Goal: Information Seeking & Learning: Learn about a topic

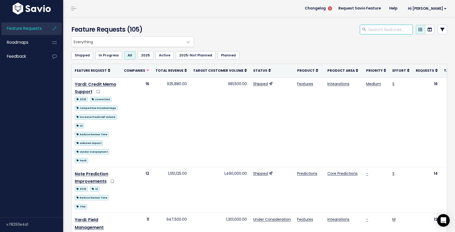
click at [366, 32] on input "search" at bounding box center [390, 29] width 45 height 9
type input "cbre"
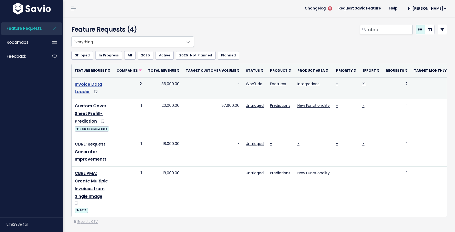
click at [83, 86] on link "Invoice Data Loader" at bounding box center [88, 88] width 27 height 14
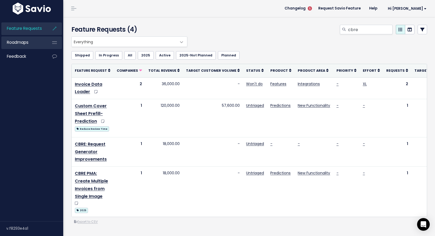
click at [22, 47] on link "Roadmaps" at bounding box center [22, 42] width 42 height 12
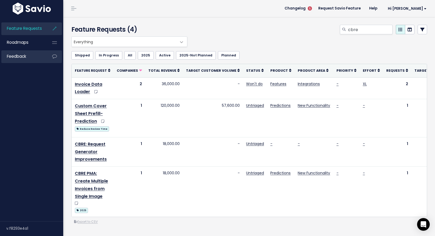
click at [22, 56] on span "Feedback" at bounding box center [16, 56] width 19 height 6
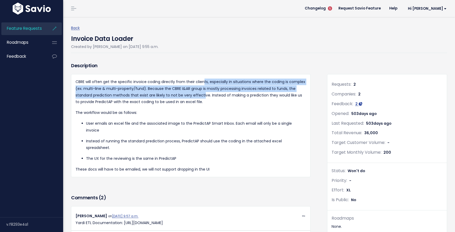
drag, startPoint x: 202, startPoint y: 80, endPoint x: 203, endPoint y: 93, distance: 13.2
click at [203, 93] on p "CBRE will often get the specific invoice coding directly from their clients, es…" at bounding box center [191, 91] width 231 height 27
click at [185, 90] on p "CBRE will often get the specific invoice coding directly from their clients, es…" at bounding box center [191, 91] width 231 height 27
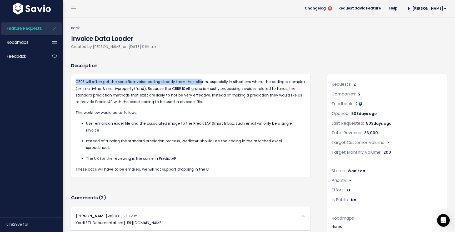
drag, startPoint x: 115, startPoint y: 83, endPoint x: 200, endPoint y: 83, distance: 85.6
click at [200, 83] on p "CBRE will often get the specific invoice coding directly from their clients, es…" at bounding box center [191, 91] width 231 height 27
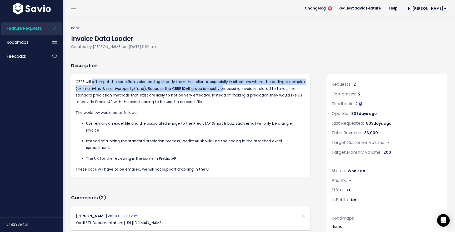
drag, startPoint x: 92, startPoint y: 83, endPoint x: 220, endPoint y: 90, distance: 128.2
click at [220, 90] on p "CBRE will often get the specific invoice coding directly from their clients, es…" at bounding box center [191, 91] width 231 height 27
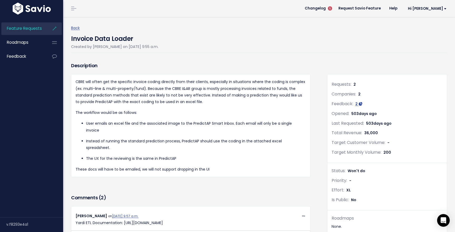
click at [185, 95] on p "CBRE will often get the specific invoice coding directly from their clients, es…" at bounding box center [191, 91] width 231 height 27
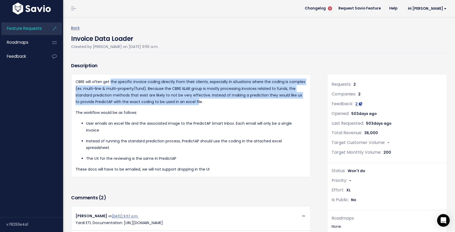
drag, startPoint x: 185, startPoint y: 103, endPoint x: 110, endPoint y: 85, distance: 77.1
click at [110, 85] on p "CBRE will often get the specific invoice coding directly from their clients, es…" at bounding box center [191, 91] width 231 height 27
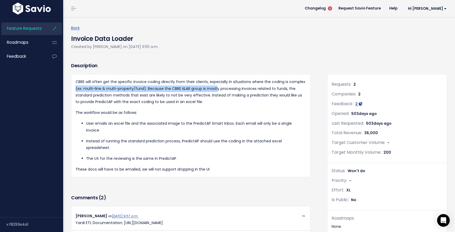
drag, startPoint x: 102, startPoint y: 90, endPoint x: 216, endPoint y: 90, distance: 114.0
click at [216, 90] on p "CBRE will often get the specific invoice coding directly from their clients, es…" at bounding box center [191, 91] width 231 height 27
click at [196, 97] on p "CBRE will often get the specific invoice coding directly from their clients, es…" at bounding box center [191, 91] width 231 height 27
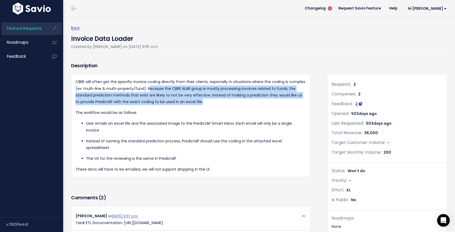
drag, startPoint x: 198, startPoint y: 102, endPoint x: 148, endPoint y: 87, distance: 52.7
click at [148, 87] on p "CBRE will often get the specific invoice coding directly from their clients, es…" at bounding box center [191, 91] width 231 height 27
click at [194, 91] on p "CBRE will often get the specific invoice coding directly from their clients, es…" at bounding box center [191, 91] width 231 height 27
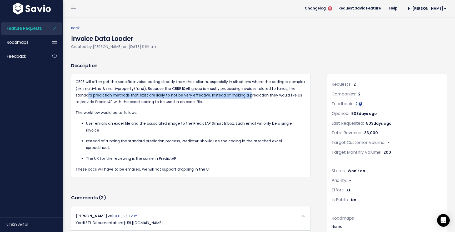
drag, startPoint x: 89, startPoint y: 96, endPoint x: 249, endPoint y: 96, distance: 160.1
click at [249, 96] on p "CBRE will often get the specific invoice coding directly from their clients, es…" at bounding box center [191, 91] width 231 height 27
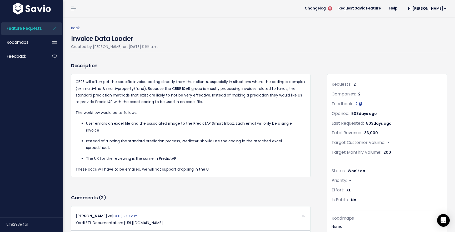
click at [186, 102] on p "CBRE will often get the specific invoice coding directly from their clients, es…" at bounding box center [191, 91] width 231 height 27
drag, startPoint x: 159, startPoint y: 97, endPoint x: 273, endPoint y: 95, distance: 113.8
click at [273, 95] on p "CBRE will often get the specific invoice coding directly from their clients, es…" at bounding box center [191, 91] width 231 height 27
drag, startPoint x: 271, startPoint y: 96, endPoint x: 219, endPoint y: 103, distance: 52.8
click at [271, 96] on p "CBRE will often get the specific invoice coding directly from their clients, es…" at bounding box center [191, 91] width 231 height 27
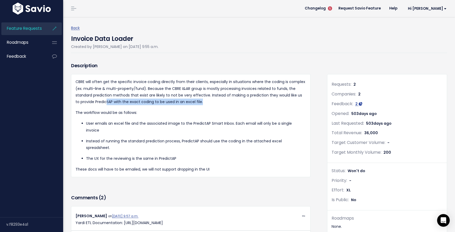
drag, startPoint x: 104, startPoint y: 103, endPoint x: 197, endPoint y: 101, distance: 92.7
click at [197, 101] on p "CBRE will often get the specific invoice coding directly from their clients, es…" at bounding box center [191, 91] width 231 height 27
drag, startPoint x: 197, startPoint y: 101, endPoint x: 204, endPoint y: 99, distance: 7.5
click at [197, 101] on p "CBRE will often get the specific invoice coding directly from their clients, es…" at bounding box center [191, 91] width 231 height 27
click at [209, 101] on p "CBRE will often get the specific invoice coding directly from their clients, es…" at bounding box center [191, 91] width 231 height 27
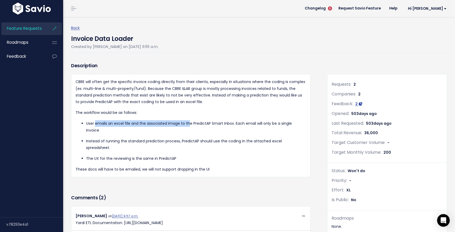
drag, startPoint x: 96, startPoint y: 125, endPoint x: 190, endPoint y: 122, distance: 94.0
click at [190, 122] on p "User emails an excel file and the associated image to the PredictAP Smart Inbox…" at bounding box center [196, 126] width 220 height 13
click at [137, 138] on p "Instead of running the standard prediction process, PredictAP should use the co…" at bounding box center [196, 144] width 220 height 13
drag, startPoint x: 93, startPoint y: 123, endPoint x: 243, endPoint y: 124, distance: 149.8
click at [243, 124] on p "User emails an excel file and the associated image to the PredictAP Smart Inbox…" at bounding box center [196, 126] width 220 height 13
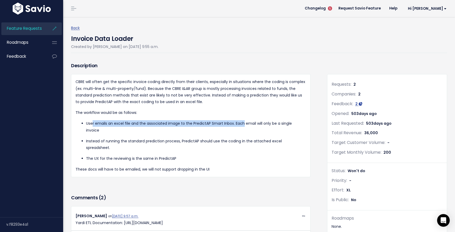
click at [175, 122] on p "User emails an excel file and the associated image to the PredictAP Smart Inbox…" at bounding box center [196, 126] width 220 height 13
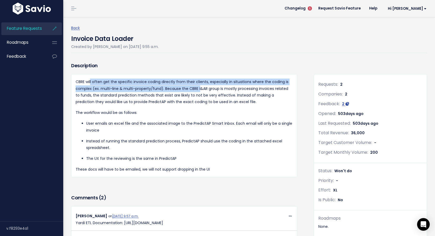
drag, startPoint x: 91, startPoint y: 83, endPoint x: 198, endPoint y: 88, distance: 107.3
click at [198, 88] on p "CBRE will often get the specific invoice coding directly from their clients, es…" at bounding box center [184, 91] width 217 height 27
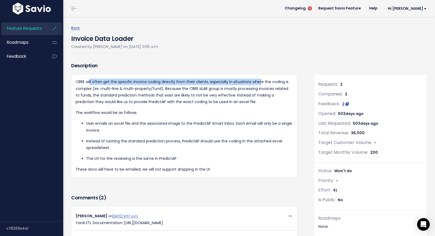
drag, startPoint x: 90, startPoint y: 83, endPoint x: 259, endPoint y: 83, distance: 168.8
click at [259, 83] on p "CBRE will often get the specific invoice coding directly from their clients, es…" at bounding box center [184, 91] width 217 height 27
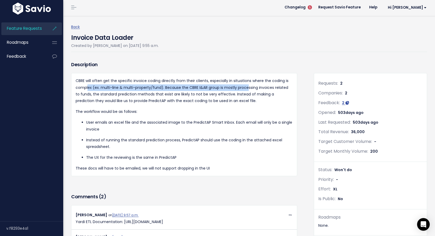
drag, startPoint x: 92, startPoint y: 88, endPoint x: 247, endPoint y: 88, distance: 155.3
click at [247, 88] on p "CBRE will often get the specific invoice coding directly from their clients, es…" at bounding box center [184, 90] width 217 height 27
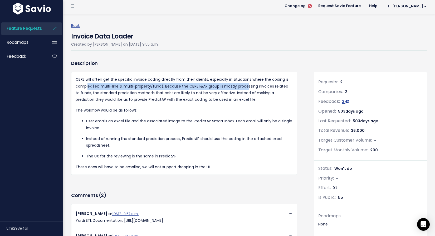
click at [247, 88] on p "CBRE will often get the specific invoice coding directly from their clients, es…" at bounding box center [184, 89] width 217 height 27
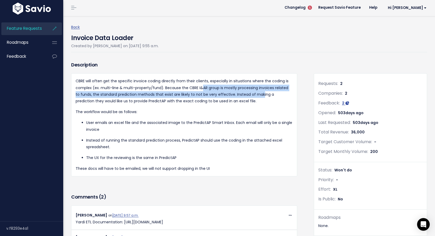
drag, startPoint x: 202, startPoint y: 87, endPoint x: 256, endPoint y: 93, distance: 54.2
click at [256, 93] on p "CBRE will often get the specific invoice coding directly from their clients, es…" at bounding box center [184, 91] width 217 height 27
click at [220, 95] on p "CBRE will often get the specific invoice coding directly from their clients, es…" at bounding box center [184, 90] width 217 height 27
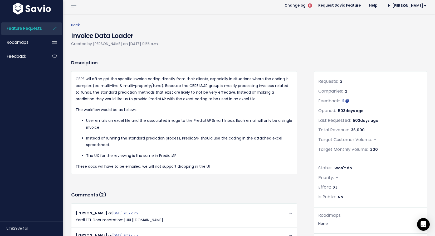
scroll to position [3, 0]
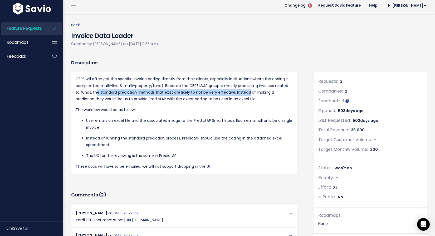
drag, startPoint x: 119, startPoint y: 91, endPoint x: 242, endPoint y: 90, distance: 123.5
click at [242, 90] on p "CBRE will often get the specific invoice coding directly from their clients, es…" at bounding box center [184, 89] width 217 height 27
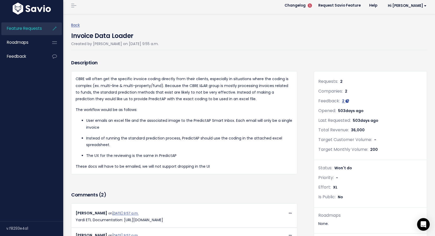
scroll to position [22, 0]
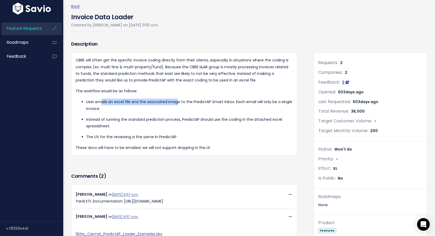
drag, startPoint x: 105, startPoint y: 102, endPoint x: 176, endPoint y: 99, distance: 70.9
click at [176, 99] on p "User emails an excel file and the associated image to the PredictAP Smart Inbox…" at bounding box center [189, 104] width 206 height 13
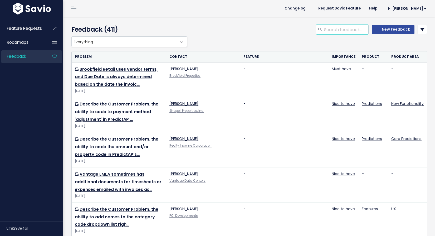
click at [340, 30] on input "search" at bounding box center [345, 29] width 45 height 9
type input "cbre"
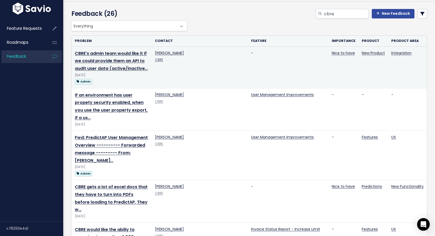
scroll to position [20, 0]
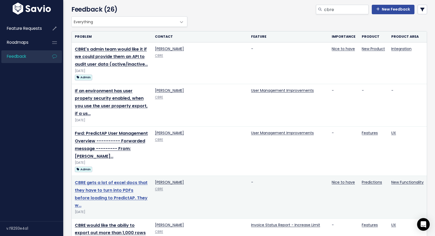
click at [147, 179] on link "CBRE gets a lot of excel docs that they have to turn into PDFs before loading t…" at bounding box center [111, 193] width 73 height 29
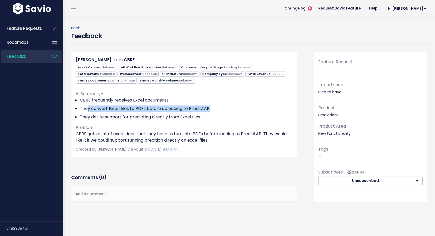
drag, startPoint x: 88, startPoint y: 109, endPoint x: 225, endPoint y: 108, distance: 136.9
click at [225, 108] on li "They convert Excel files to PDFs before uploading to PredictAP." at bounding box center [186, 108] width 213 height 6
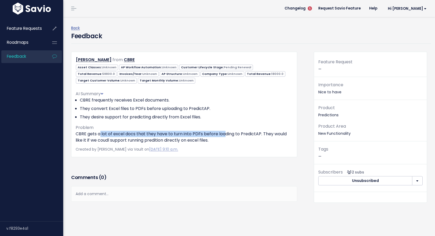
drag, startPoint x: 165, startPoint y: 132, endPoint x: 225, endPoint y: 133, distance: 60.6
click at [225, 133] on p "CBRE gets a lot of excel docs that they have to turn into PDFs before loading t…" at bounding box center [184, 137] width 217 height 13
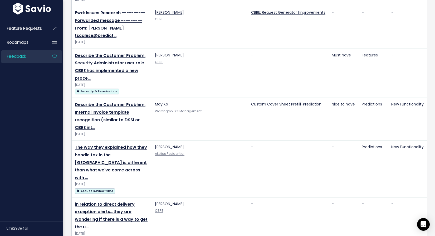
scroll to position [527, 0]
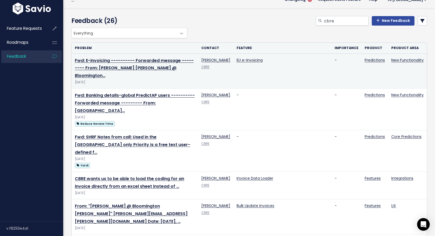
scroll to position [9, 0]
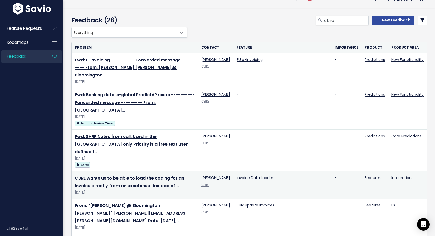
click at [126, 171] on td "CBRE wants us to be able to load the coding for an invoice directly from an exc…" at bounding box center [135, 184] width 126 height 27
click at [127, 175] on link "CBRE wants us to be able to load the coding for an invoice directly from an exc…" at bounding box center [129, 182] width 109 height 14
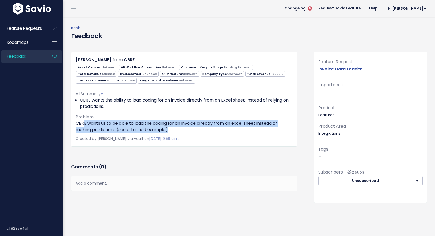
drag, startPoint x: 85, startPoint y: 126, endPoint x: 268, endPoint y: 128, distance: 183.0
click at [268, 128] on p "CBRE wants us to be able to load the coding for an invoice directly from an exc…" at bounding box center [184, 126] width 217 height 13
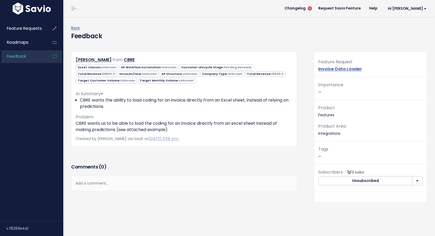
click at [176, 118] on div "AI Summary CBRE wants the ability to load coding for an invoice directly from a…" at bounding box center [184, 109] width 217 height 46
drag, startPoint x: 106, startPoint y: 130, endPoint x: 174, endPoint y: 133, distance: 68.0
click at [174, 133] on div "Trisha Koyanagi from CBRE Asset Classes: Unknown Unknown Pending Renewal" at bounding box center [184, 99] width 226 height 95
click at [119, 129] on p "CBRE wants us to be able to load the coding for an invoice directly from an exc…" at bounding box center [184, 126] width 217 height 13
click at [328, 69] on link "Invoice Data Loader" at bounding box center [340, 69] width 44 height 6
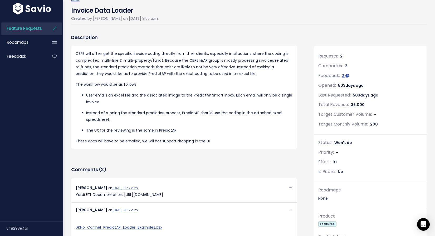
scroll to position [28, 0]
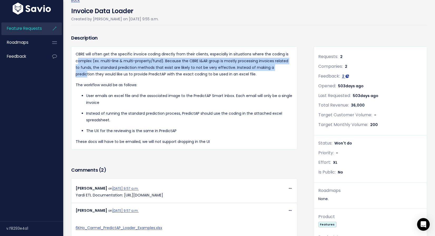
drag, startPoint x: 79, startPoint y: 61, endPoint x: 200, endPoint y: 63, distance: 120.9
click at [274, 65] on p "CBRE will often get the specific invoice coding directly from their clients, es…" at bounding box center [184, 64] width 217 height 27
click at [200, 63] on p "CBRE will often get the specific invoice coding directly from their clients, es…" at bounding box center [184, 64] width 217 height 27
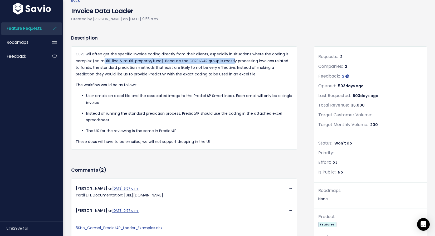
drag, startPoint x: 161, startPoint y: 61, endPoint x: 191, endPoint y: 65, distance: 30.8
click at [233, 62] on p "CBRE will often get the specific invoice coding directly from their clients, es…" at bounding box center [184, 64] width 217 height 27
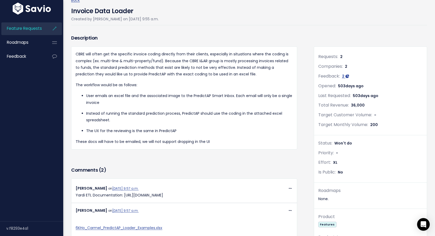
click at [189, 64] on p "CBRE will often get the specific invoice coding directly from their clients, es…" at bounding box center [184, 64] width 217 height 27
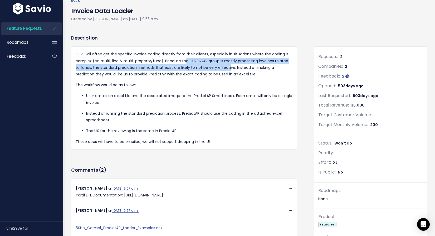
drag, startPoint x: 183, startPoint y: 61, endPoint x: 222, endPoint y: 69, distance: 39.5
click at [222, 69] on p "CBRE will often get the specific invoice coding directly from their clients, es…" at bounding box center [184, 64] width 217 height 27
click at [211, 67] on p "CBRE will often get the specific invoice coding directly from their clients, es…" at bounding box center [184, 64] width 217 height 27
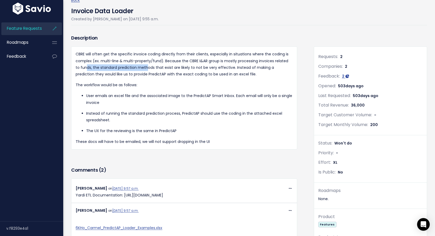
drag, startPoint x: 82, startPoint y: 67, endPoint x: 142, endPoint y: 70, distance: 60.4
click at [142, 70] on p "CBRE will often get the specific invoice coding directly from their clients, es…" at bounding box center [184, 64] width 217 height 27
drag, startPoint x: 91, startPoint y: 94, endPoint x: 145, endPoint y: 96, distance: 53.5
click at [145, 96] on ul "User emails an excel file and the associated image to the PredictAP Smart Inbox…" at bounding box center [184, 113] width 217 height 42
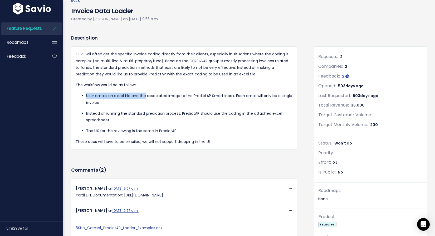
click at [145, 96] on p "User emails an excel file and the associated image to the PredictAP Smart Inbox…" at bounding box center [189, 98] width 206 height 13
click at [145, 98] on p "User emails an excel file and the associated image to the PredictAP Smart Inbox…" at bounding box center [189, 98] width 206 height 13
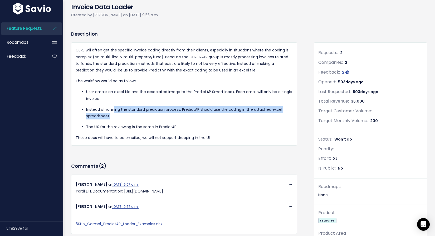
drag, startPoint x: 114, startPoint y: 108, endPoint x: 119, endPoint y: 113, distance: 7.5
click at [119, 113] on p "Instead of running the standard prediction process, PredictAP should use the co…" at bounding box center [189, 112] width 206 height 13
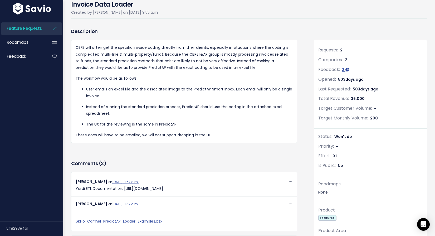
scroll to position [35, 0]
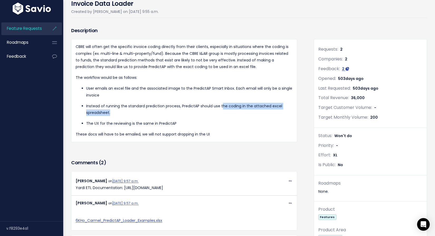
drag, startPoint x: 222, startPoint y: 106, endPoint x: 222, endPoint y: 110, distance: 4.0
click at [222, 110] on p "Instead of running the standard prediction process, PredictAP should use the co…" at bounding box center [189, 109] width 206 height 13
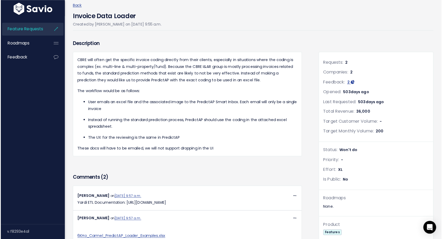
scroll to position [24, 0]
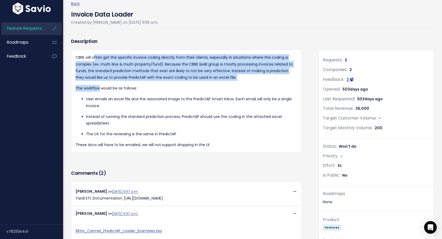
drag, startPoint x: 95, startPoint y: 58, endPoint x: 98, endPoint y: 86, distance: 28.6
click at [98, 86] on div "CBRE will often get the specific invoice coding directly from their clients, es…" at bounding box center [187, 101] width 222 height 94
click at [142, 57] on p "CBRE will often get the specific invoice coding directly from their clients, es…" at bounding box center [187, 67] width 222 height 27
drag, startPoint x: 230, startPoint y: 67, endPoint x: 233, endPoint y: 77, distance: 9.7
click at [233, 77] on p "CBRE will often get the specific invoice coding directly from their clients, es…" at bounding box center [187, 67] width 222 height 27
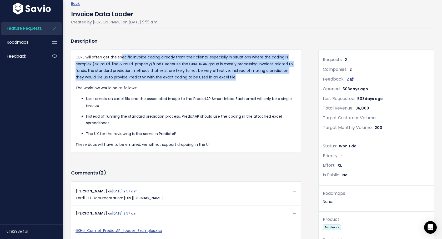
scroll to position [25, 0]
click at [110, 71] on p "CBRE will often get the specific invoice coding directly from their clients, es…" at bounding box center [187, 67] width 222 height 27
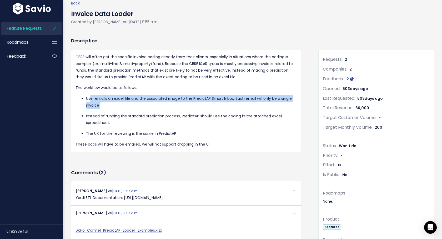
drag, startPoint x: 90, startPoint y: 97, endPoint x: 117, endPoint y: 110, distance: 30.4
click at [117, 110] on ul "User emails an excel file and the associated image to the PredictAP Smart Inbox…" at bounding box center [187, 116] width 222 height 42
drag, startPoint x: 131, startPoint y: 100, endPoint x: 132, endPoint y: 104, distance: 5.1
click at [132, 104] on p "User emails an excel file and the associated image to the PredictAP Smart Inbox…" at bounding box center [191, 101] width 211 height 13
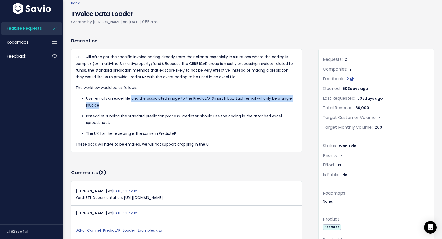
click at [132, 104] on p "User emails an excel file and the associated image to the PredictAP Smart Inbox…" at bounding box center [191, 101] width 211 height 13
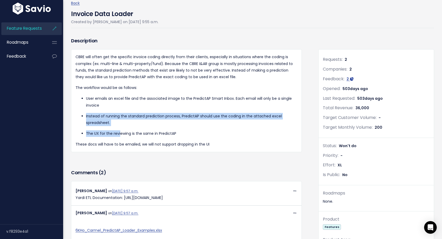
drag, startPoint x: 85, startPoint y: 117, endPoint x: 118, endPoint y: 131, distance: 36.3
click at [118, 131] on ul "User emails an excel file and the associated image to the PredictAP Smart Inbox…" at bounding box center [187, 116] width 222 height 42
click at [120, 125] on p "Instead of running the standard prediction process, PredictAP should use the co…" at bounding box center [191, 119] width 211 height 13
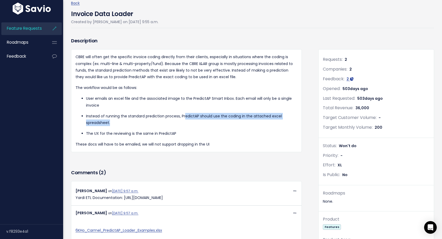
drag, startPoint x: 185, startPoint y: 116, endPoint x: 186, endPoint y: 121, distance: 4.6
click at [186, 121] on p "Instead of running the standard prediction process, PredictAP should use the co…" at bounding box center [191, 119] width 211 height 13
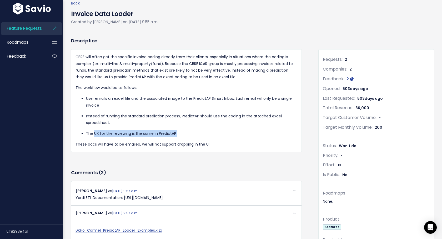
drag, startPoint x: 95, startPoint y: 133, endPoint x: 148, endPoint y: 139, distance: 53.8
click at [148, 139] on div "CBRE will often get the specific invoice coding directly from their clients, es…" at bounding box center [187, 101] width 222 height 94
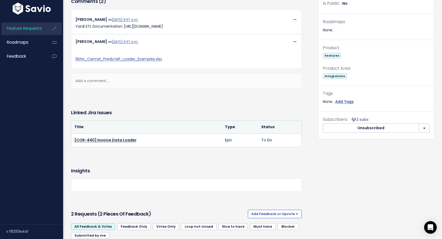
scroll to position [197, 0]
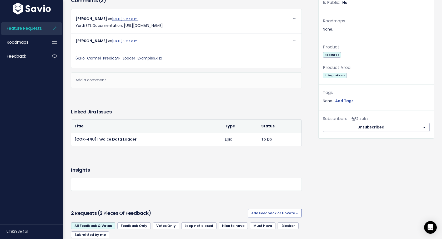
click at [115, 61] on link "6KHo_Carmel_PredictAP_Loader_Examples.xlsx" at bounding box center [119, 58] width 87 height 5
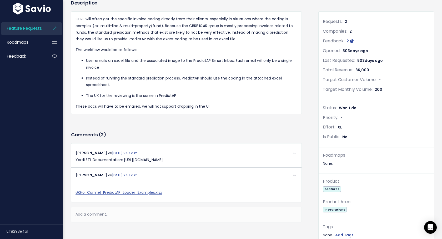
scroll to position [63, 0]
